Goal: Task Accomplishment & Management: Manage account settings

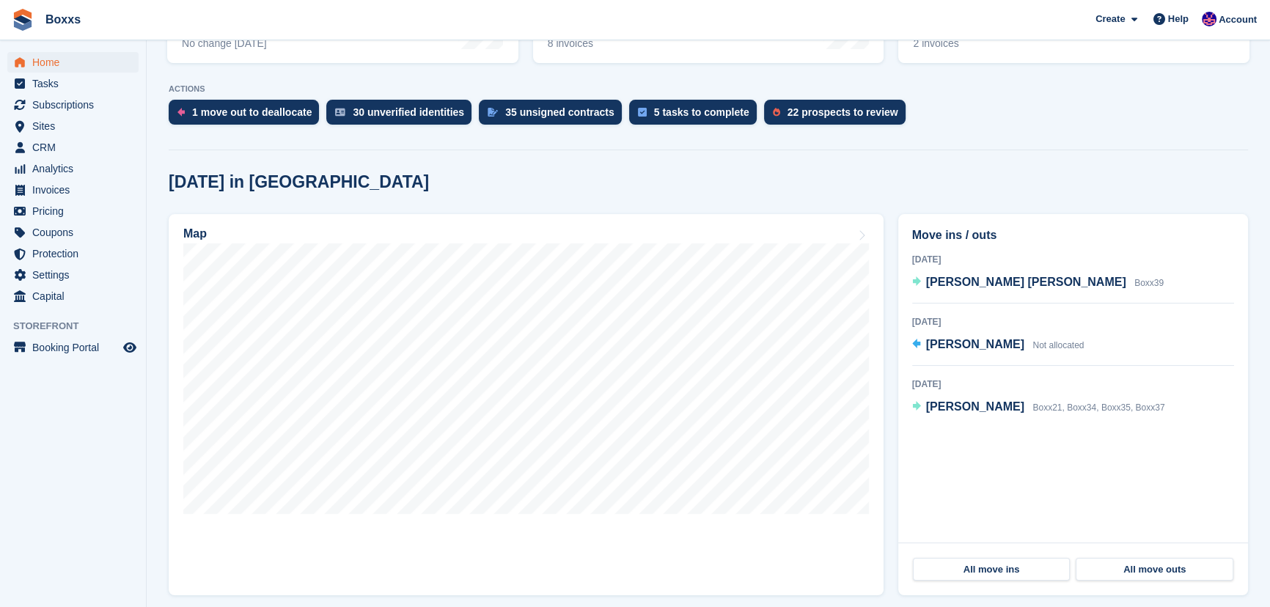
scroll to position [266, 0]
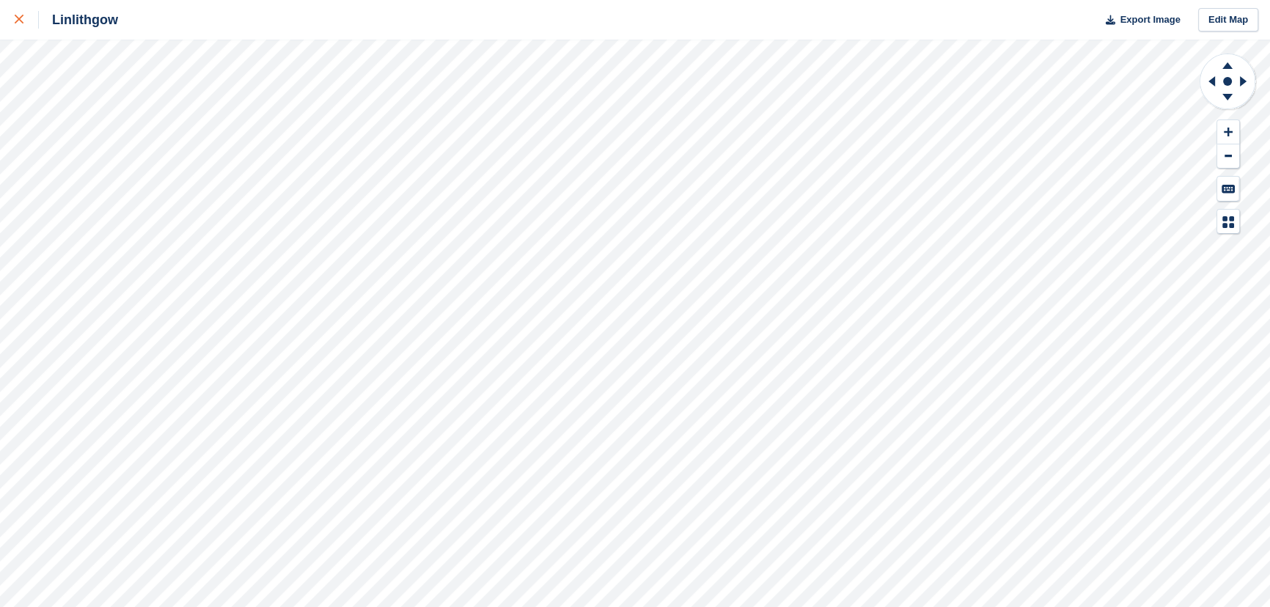
click at [14, 19] on link at bounding box center [19, 20] width 39 height 40
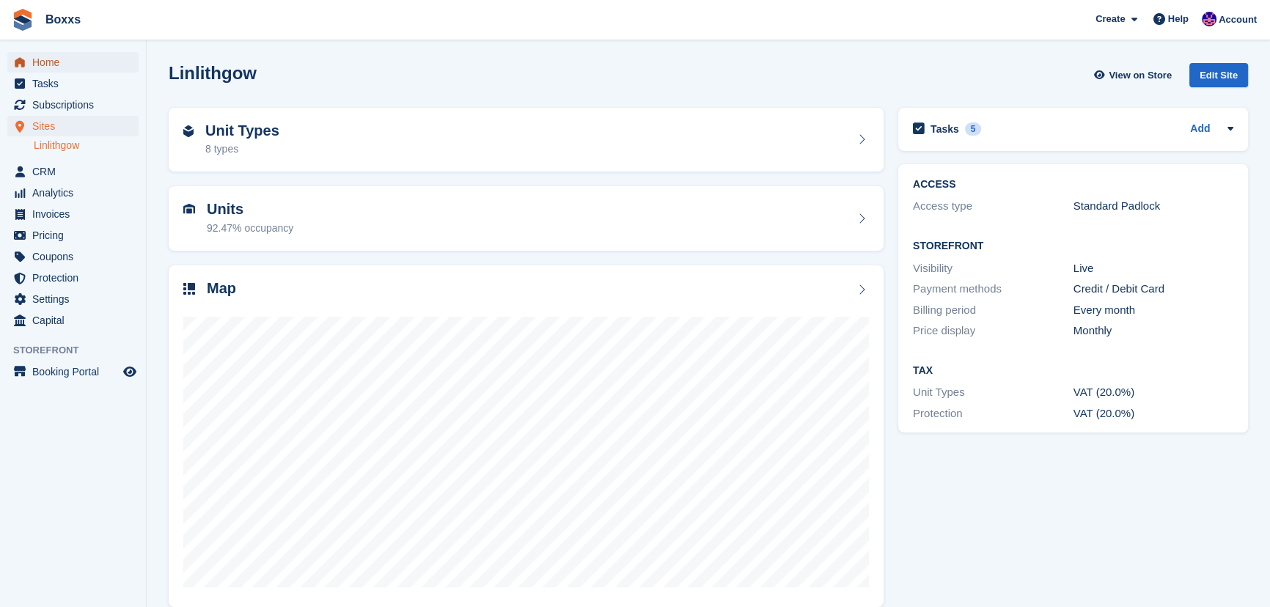
click at [48, 65] on span "Home" at bounding box center [76, 62] width 88 height 21
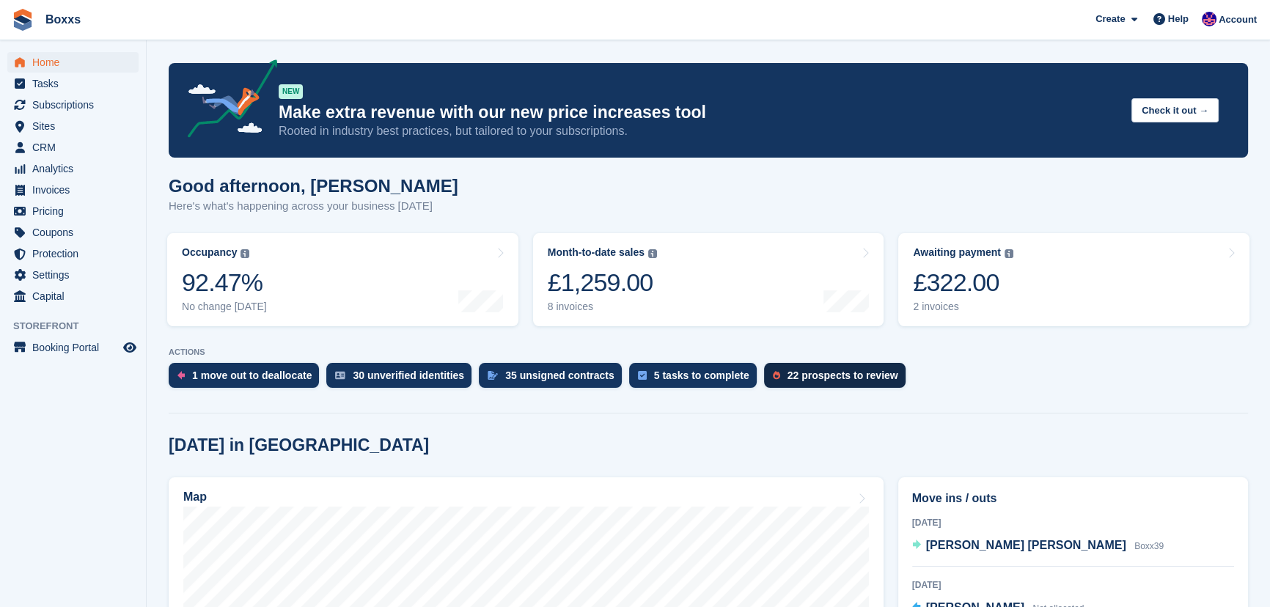
click at [807, 373] on div "22 prospects to review" at bounding box center [843, 376] width 111 height 12
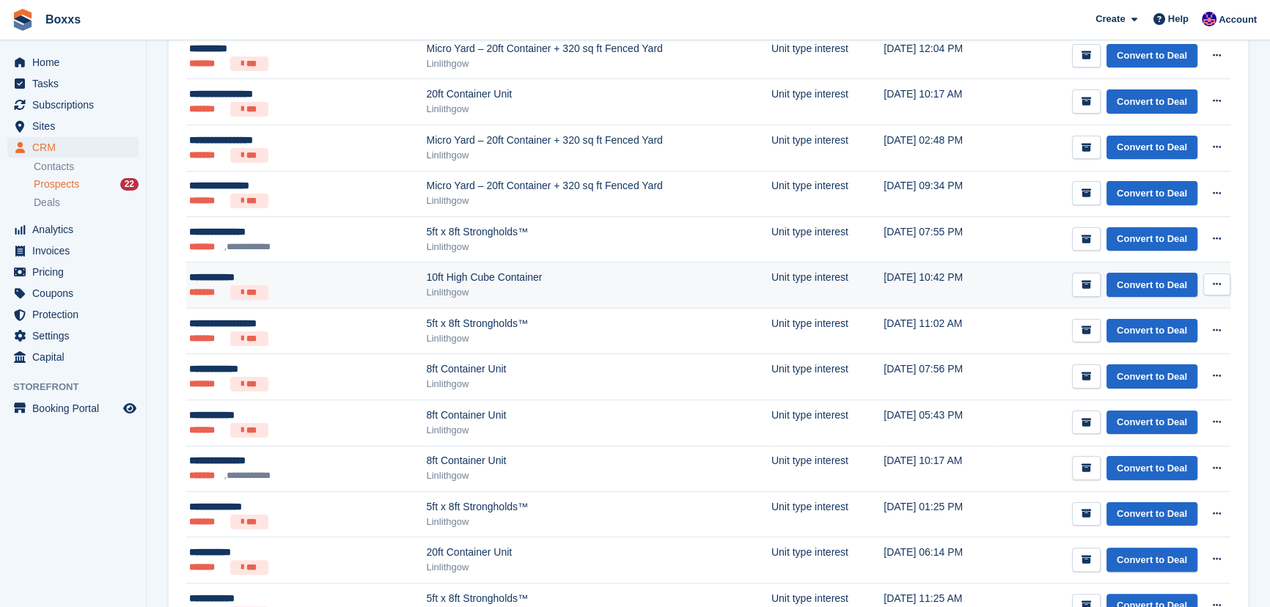
scroll to position [400, 0]
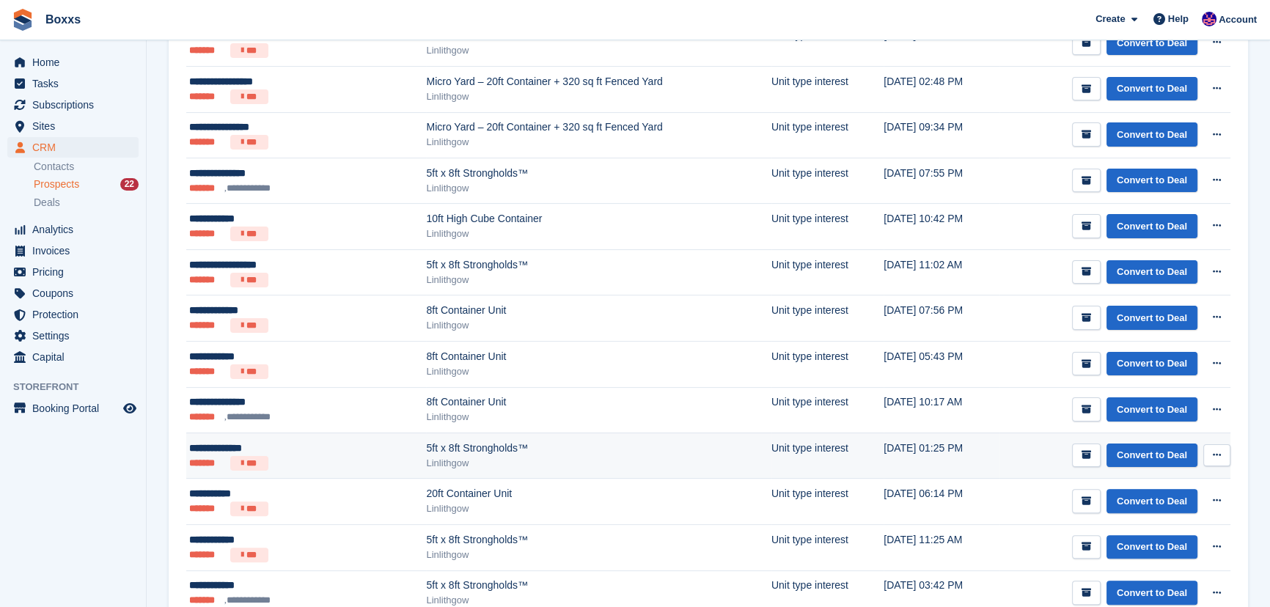
click at [426, 445] on div "5ft x 8ft Strongholds™" at bounding box center [598, 448] width 345 height 15
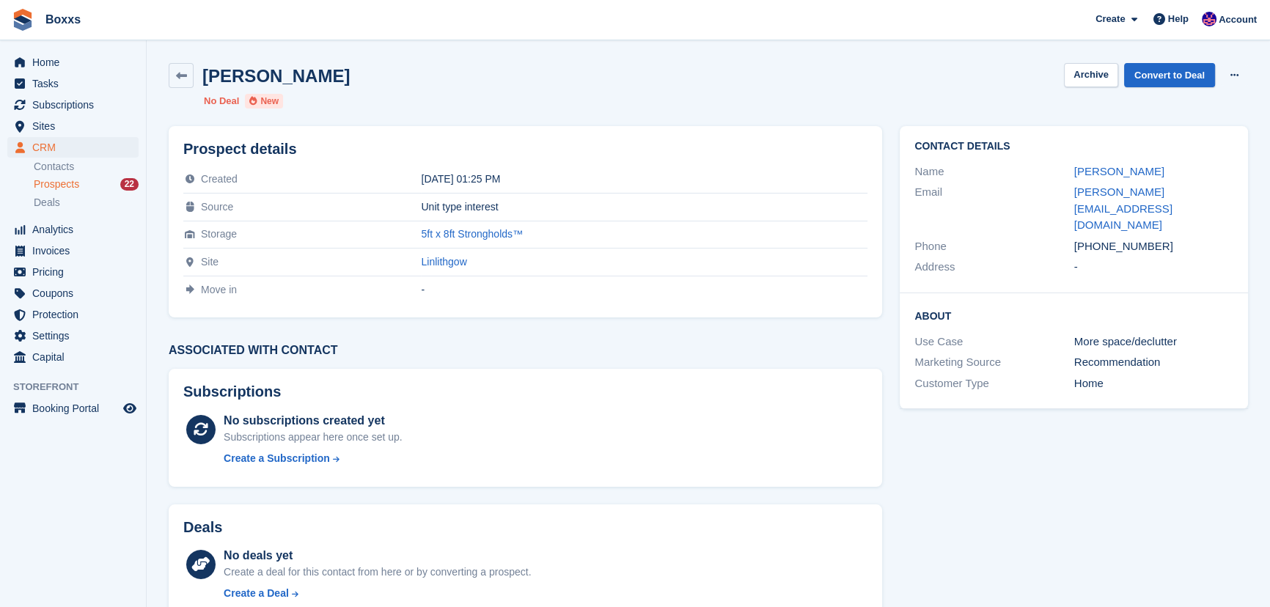
drag, startPoint x: 1163, startPoint y: 215, endPoint x: 1082, endPoint y: 209, distance: 80.9
click at [1082, 238] on div "[PHONE_NUMBER]" at bounding box center [1153, 246] width 159 height 17
click at [972, 64] on div "[PERSON_NAME] Archive Convert to Deal Delete prospect" at bounding box center [708, 75] width 1079 height 25
click at [621, 87] on div "[PERSON_NAME] Archive Convert to Deal Delete prospect" at bounding box center [708, 75] width 1079 height 25
drag, startPoint x: 557, startPoint y: 75, endPoint x: 1078, endPoint y: 444, distance: 638.1
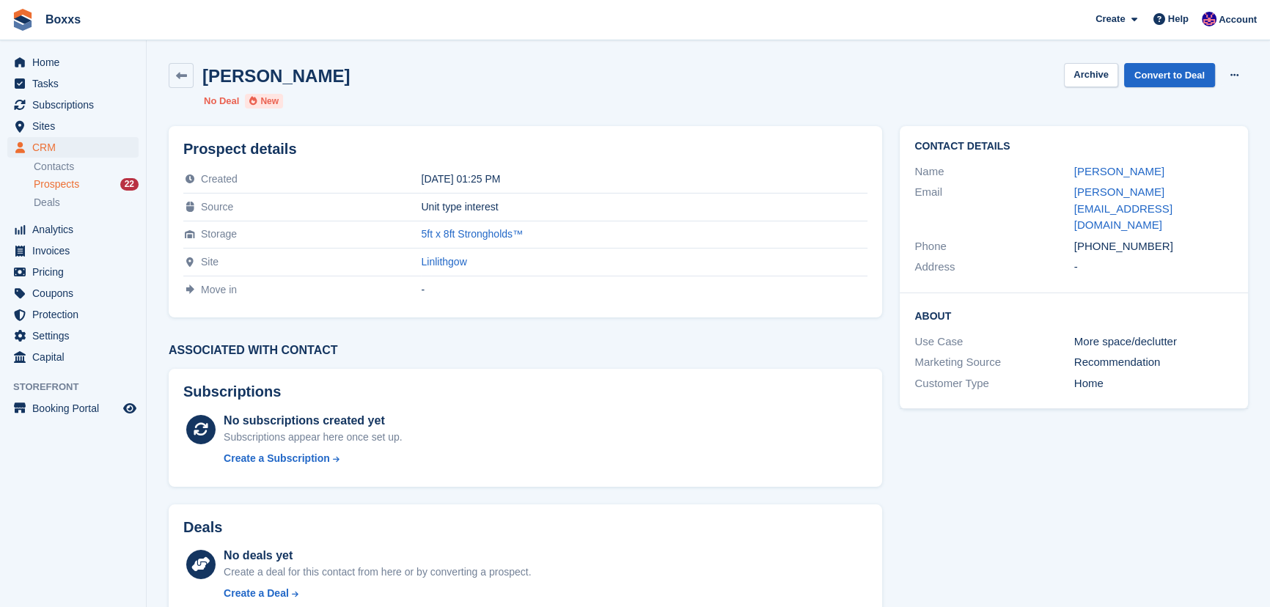
click at [1078, 444] on div "[PERSON_NAME] Archive Convert to Deal Delete prospect No Deal New Prospect deta…" at bounding box center [708, 410] width 1079 height 712
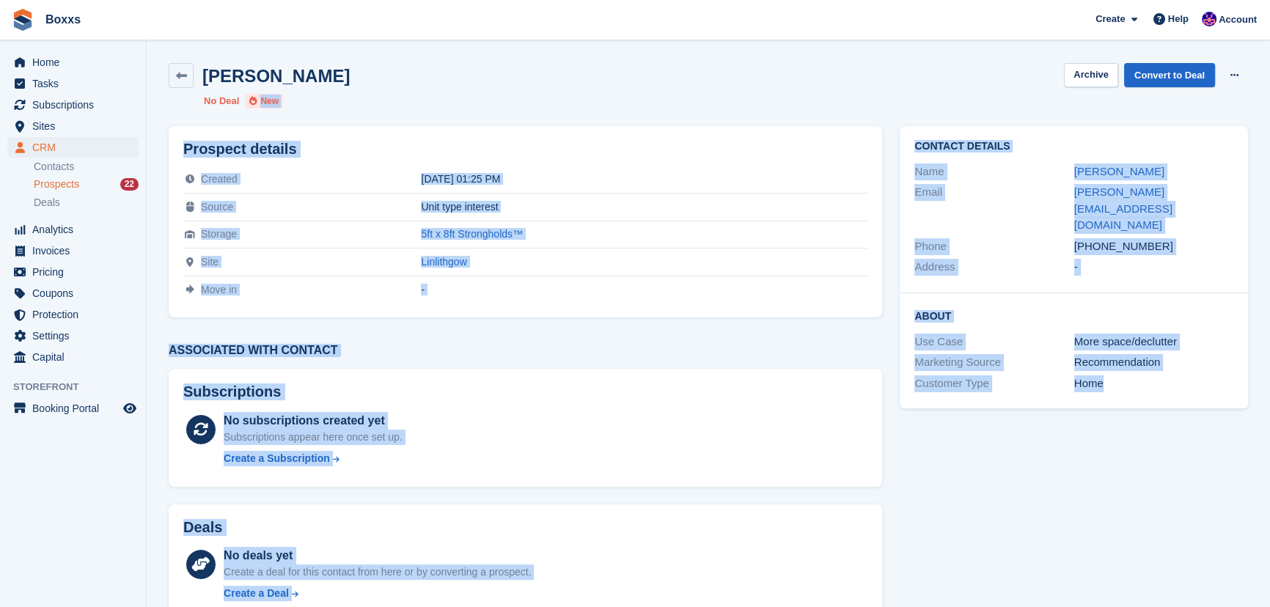
drag, startPoint x: 1173, startPoint y: 364, endPoint x: 836, endPoint y: 101, distance: 427.3
click at [836, 101] on div "[PERSON_NAME] Archive Convert to Deal Delete prospect No Deal New Prospect deta…" at bounding box center [708, 410] width 1079 height 712
click at [831, 95] on div "[PERSON_NAME] Archive Convert to Deal Delete prospect No Deal New" at bounding box center [708, 85] width 1097 height 63
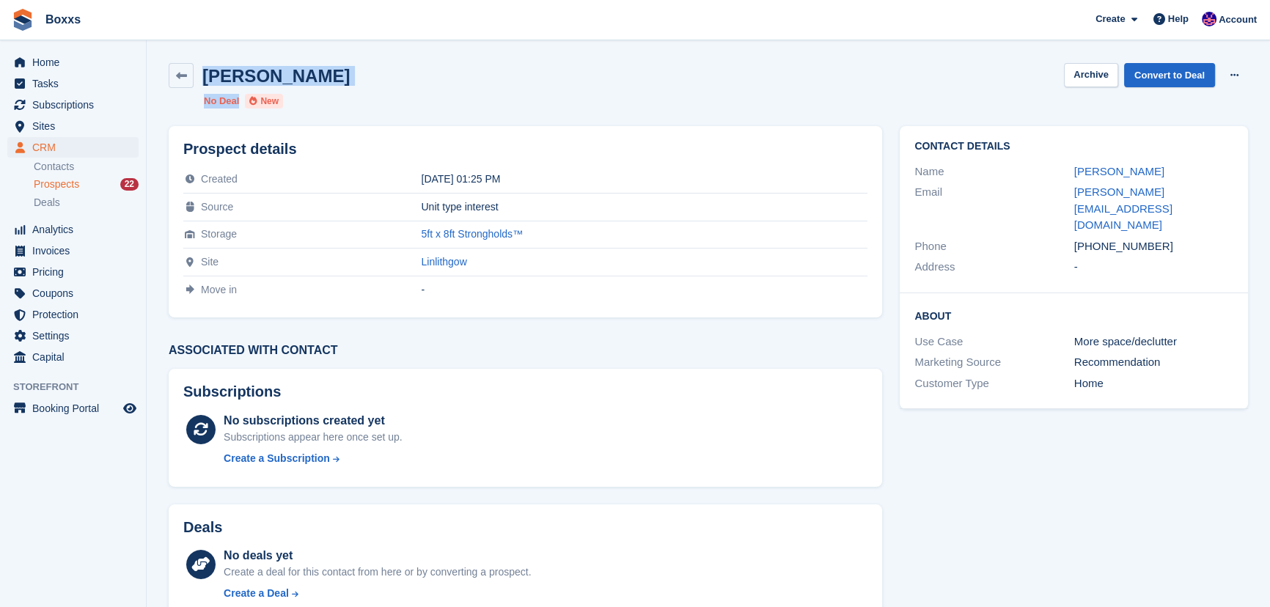
drag, startPoint x: 401, startPoint y: 87, endPoint x: 208, endPoint y: 65, distance: 194.8
click at [208, 65] on div "[PERSON_NAME] Archive Convert to Deal Delete prospect No Deal New" at bounding box center [708, 85] width 1097 height 63
click at [208, 66] on h2 "[PERSON_NAME]" at bounding box center [275, 76] width 147 height 20
click at [345, 74] on div "[PERSON_NAME] Archive Convert to Deal Delete prospect" at bounding box center [708, 75] width 1079 height 25
drag, startPoint x: 352, startPoint y: 74, endPoint x: 208, endPoint y: 73, distance: 144.5
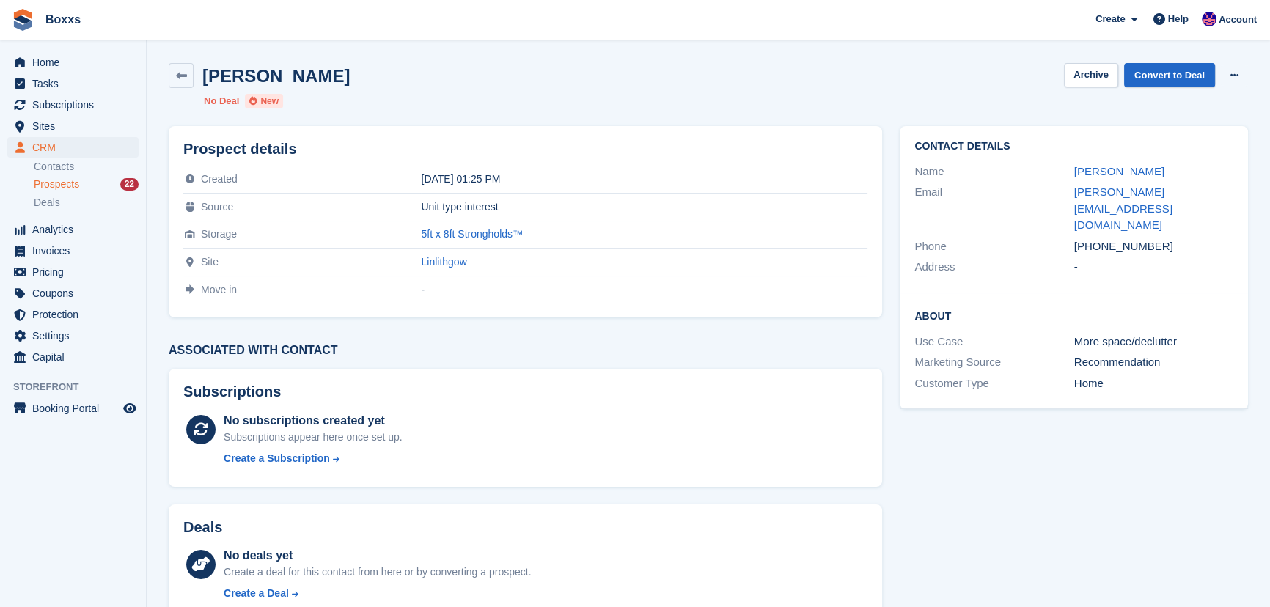
click at [208, 73] on div "[PERSON_NAME] Archive Convert to Deal Delete prospect" at bounding box center [708, 75] width 1079 height 25
click at [208, 73] on h2 "[PERSON_NAME]" at bounding box center [275, 76] width 147 height 20
drag, startPoint x: 249, startPoint y: 80, endPoint x: 326, endPoint y: 77, distance: 76.3
click at [326, 77] on h2 "[PERSON_NAME]" at bounding box center [275, 76] width 147 height 20
click at [327, 77] on h2 "[PERSON_NAME]" at bounding box center [275, 76] width 147 height 20
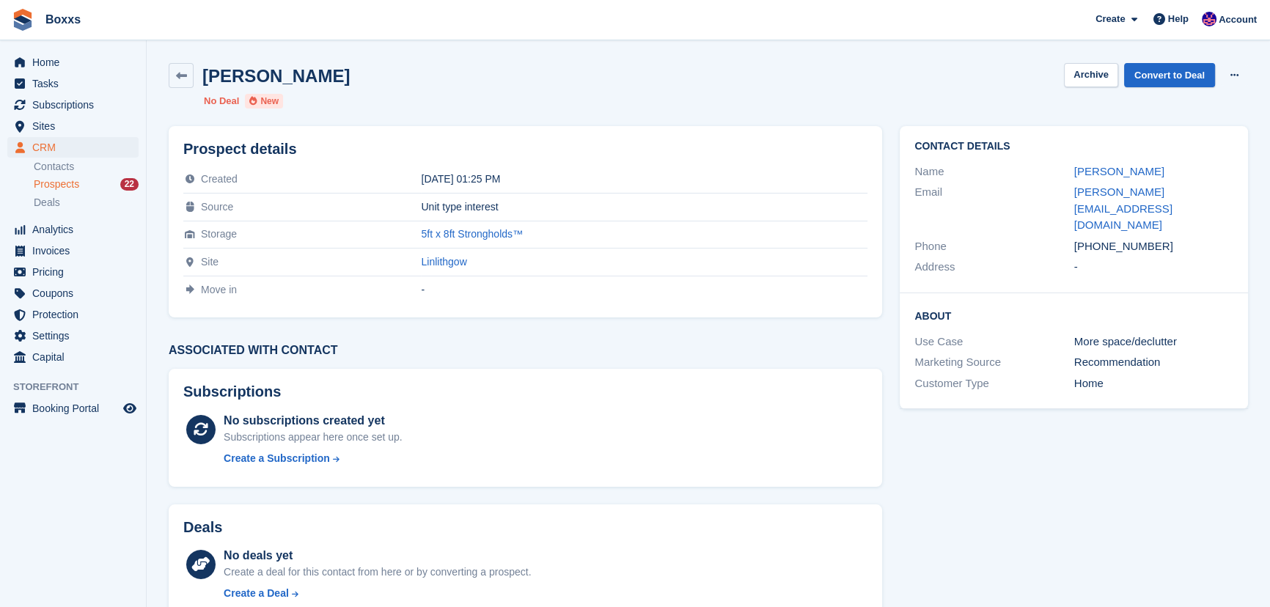
drag, startPoint x: 333, startPoint y: 77, endPoint x: 206, endPoint y: 74, distance: 126.9
click at [206, 74] on div "[PERSON_NAME] Archive Convert to Deal Delete prospect" at bounding box center [708, 75] width 1079 height 25
click at [206, 74] on h2 "[PERSON_NAME]" at bounding box center [275, 76] width 147 height 20
drag, startPoint x: 206, startPoint y: 74, endPoint x: 308, endPoint y: 76, distance: 102.0
click at [308, 76] on h2 "[PERSON_NAME]" at bounding box center [275, 76] width 147 height 20
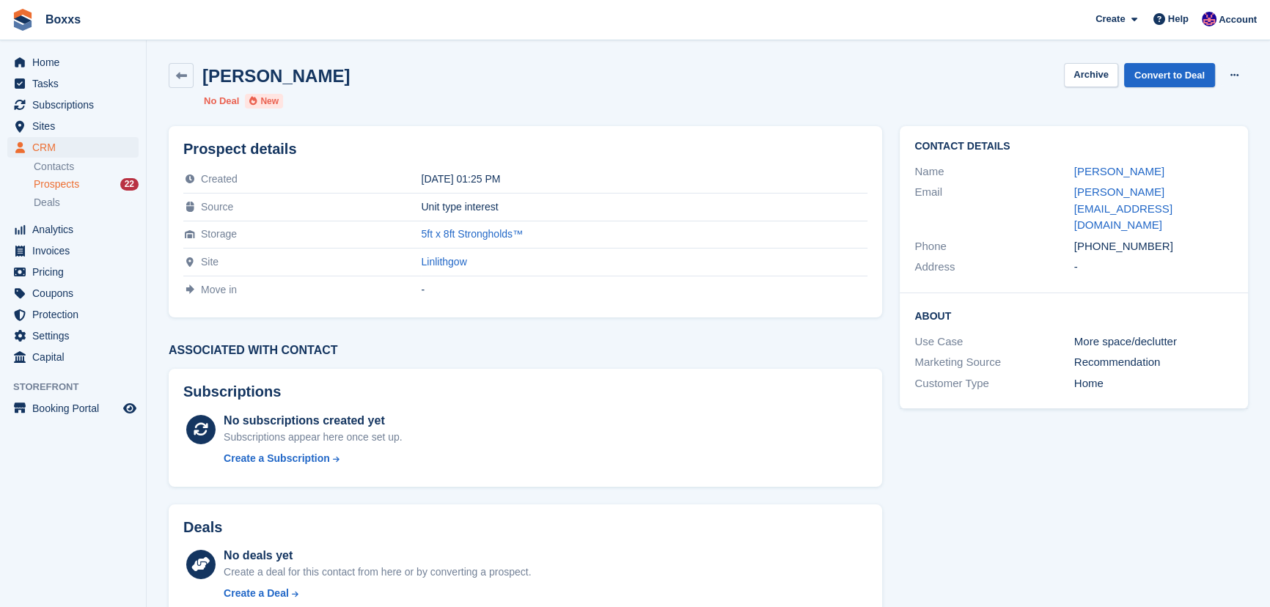
click at [308, 76] on h2 "[PERSON_NAME]" at bounding box center [275, 76] width 147 height 20
drag, startPoint x: 326, startPoint y: 78, endPoint x: 203, endPoint y: 74, distance: 122.5
click at [203, 74] on h2 "[PERSON_NAME]" at bounding box center [275, 76] width 147 height 20
drag, startPoint x: 203, startPoint y: 74, endPoint x: 313, endPoint y: 76, distance: 110.0
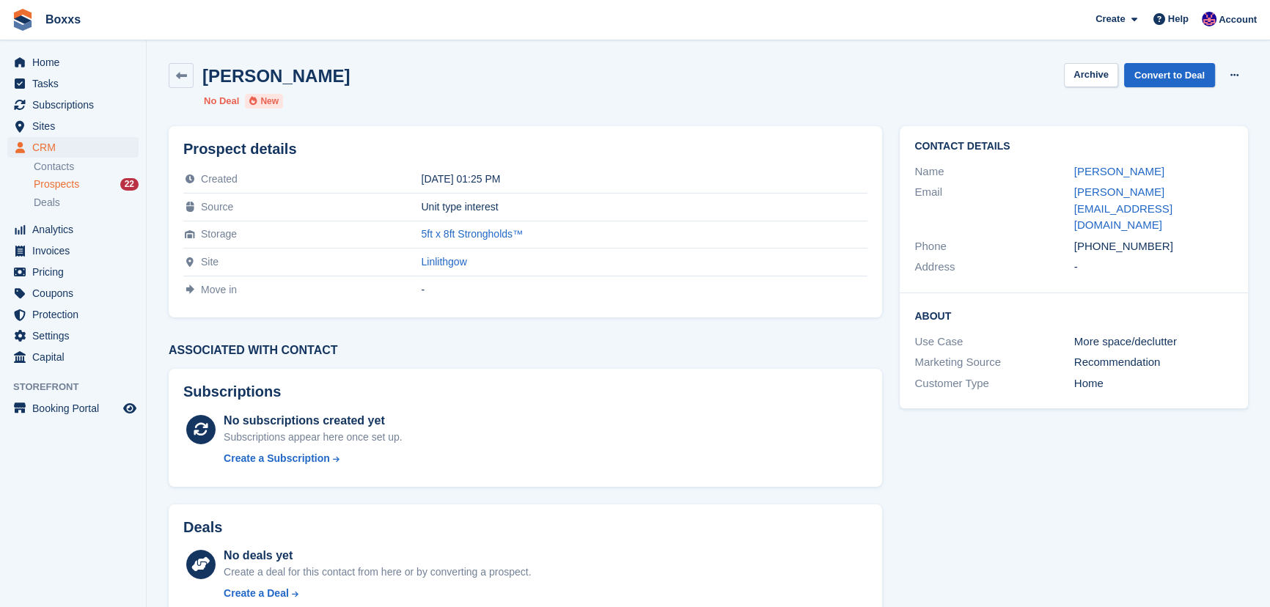
click at [313, 76] on h2 "[PERSON_NAME]" at bounding box center [275, 76] width 147 height 20
drag, startPoint x: 326, startPoint y: 78, endPoint x: 205, endPoint y: 76, distance: 120.3
click at [205, 76] on h2 "[PERSON_NAME]" at bounding box center [275, 76] width 147 height 20
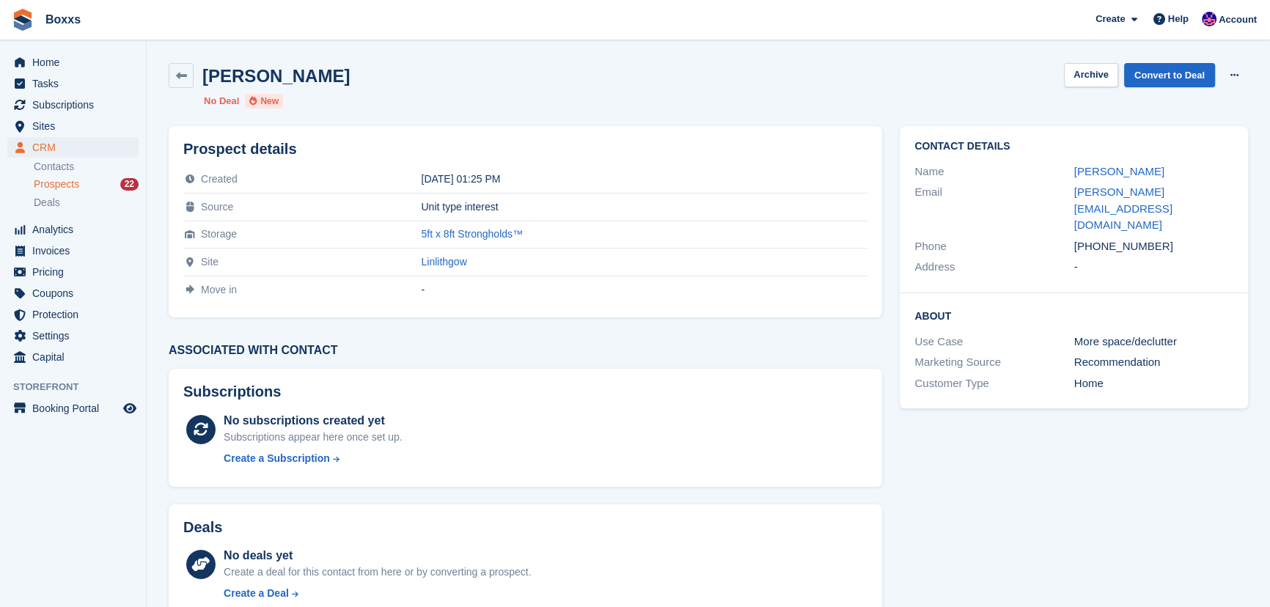
drag, startPoint x: 205, startPoint y: 76, endPoint x: 315, endPoint y: 73, distance: 109.3
click at [315, 73] on h2 "[PERSON_NAME]" at bounding box center [275, 76] width 147 height 20
click at [640, 104] on ul "No Deal New" at bounding box center [438, 101] width 469 height 15
drag, startPoint x: 477, startPoint y: 86, endPoint x: 205, endPoint y: 73, distance: 271.6
click at [205, 73] on div "[PERSON_NAME] Archive Convert to Deal Delete prospect" at bounding box center [708, 75] width 1079 height 25
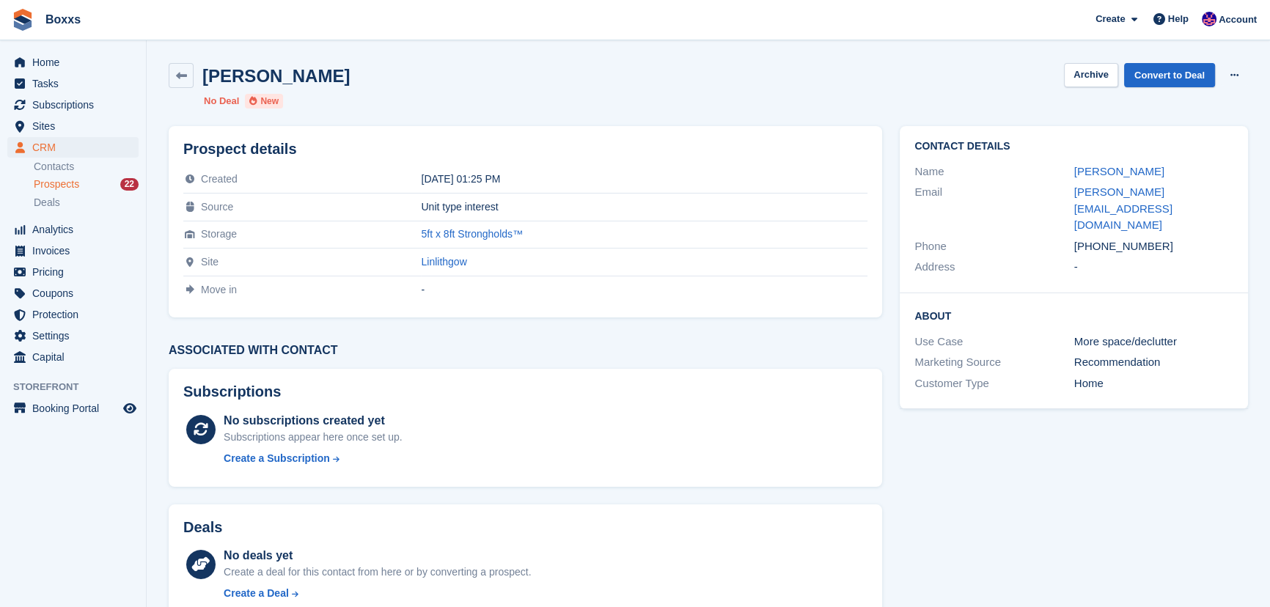
click at [205, 73] on h2 "[PERSON_NAME]" at bounding box center [275, 76] width 147 height 20
drag, startPoint x: 205, startPoint y: 73, endPoint x: 328, endPoint y: 76, distance: 122.5
click at [328, 76] on h2 "[PERSON_NAME]" at bounding box center [275, 76] width 147 height 20
click at [675, 92] on div "[PERSON_NAME] Archive Convert to Deal Delete prospect No Deal New" at bounding box center [708, 85] width 1097 height 63
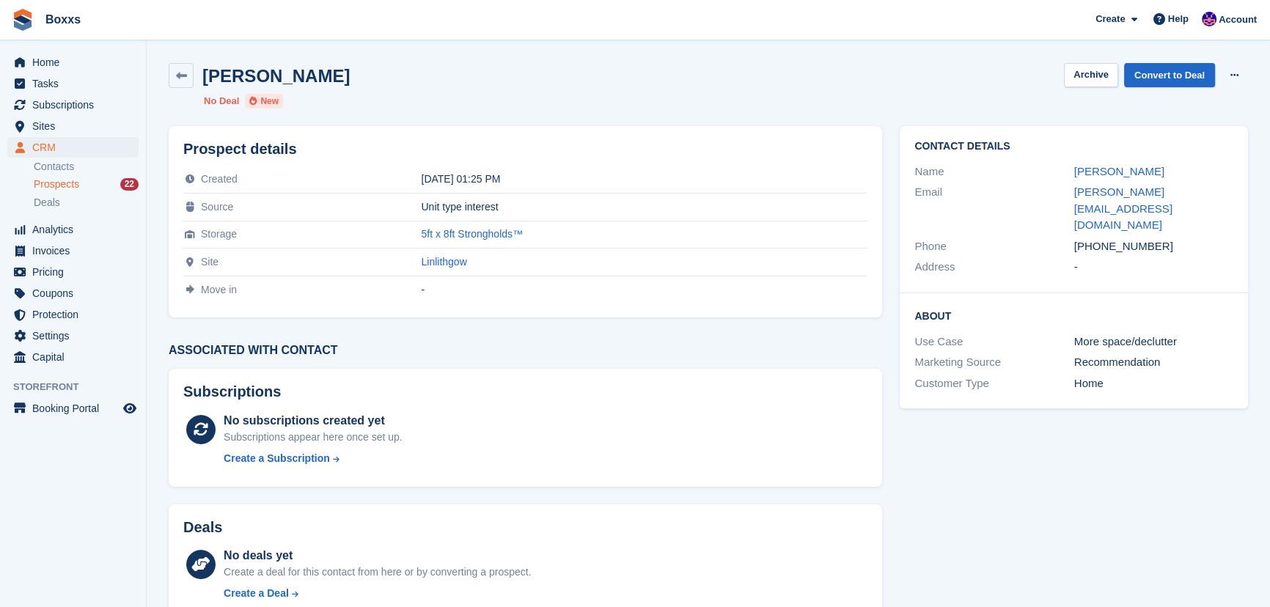
click at [696, 59] on div "[PERSON_NAME] Archive Convert to Deal Delete prospect No Deal New" at bounding box center [708, 85] width 1097 height 63
click at [675, 70] on div "[PERSON_NAME] Archive Convert to Deal Delete prospect" at bounding box center [708, 75] width 1079 height 25
drag, startPoint x: 350, startPoint y: 78, endPoint x: 204, endPoint y: 76, distance: 145.9
click at [204, 76] on div "[PERSON_NAME] Archive Convert to Deal Delete prospect" at bounding box center [708, 75] width 1079 height 25
copy h2 "[PERSON_NAME]"
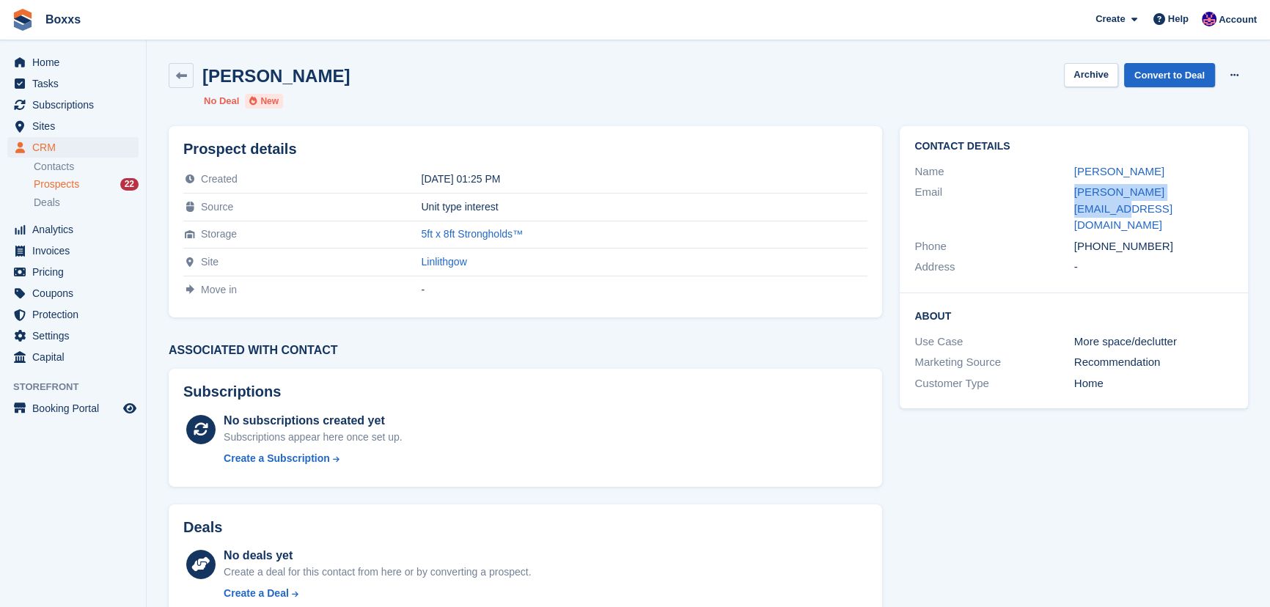
drag, startPoint x: 1049, startPoint y: 191, endPoint x: 1206, endPoint y: 193, distance: 156.9
click at [1206, 193] on div "Email [PERSON_NAME][EMAIL_ADDRESS][DOMAIN_NAME]" at bounding box center [1073, 209] width 319 height 54
copy div "[PERSON_NAME][EMAIL_ADDRESS][DOMAIN_NAME]"
drag, startPoint x: 1149, startPoint y: 214, endPoint x: 1096, endPoint y: 215, distance: 53.5
click at [1096, 238] on div "[PHONE_NUMBER]" at bounding box center [1153, 246] width 159 height 17
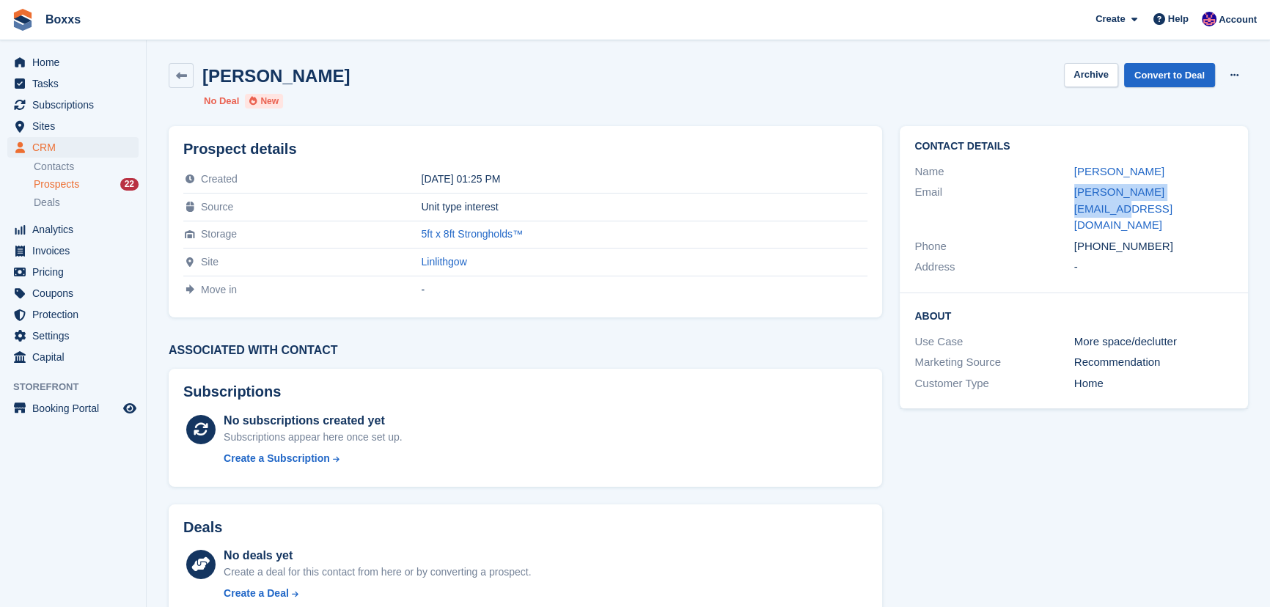
copy div "7759260445"
